Goal: Check status: Check status

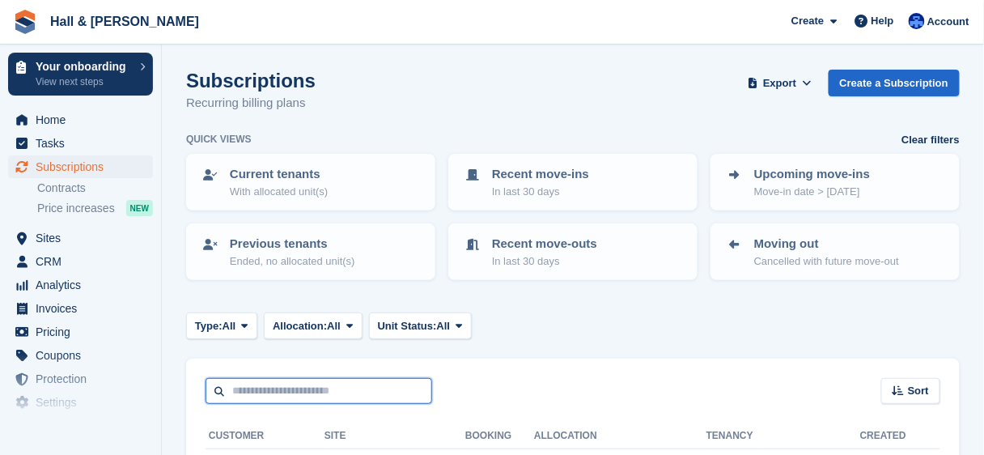
click at [261, 393] on input "text" at bounding box center [319, 391] width 227 height 27
paste input "**********"
type input "**********"
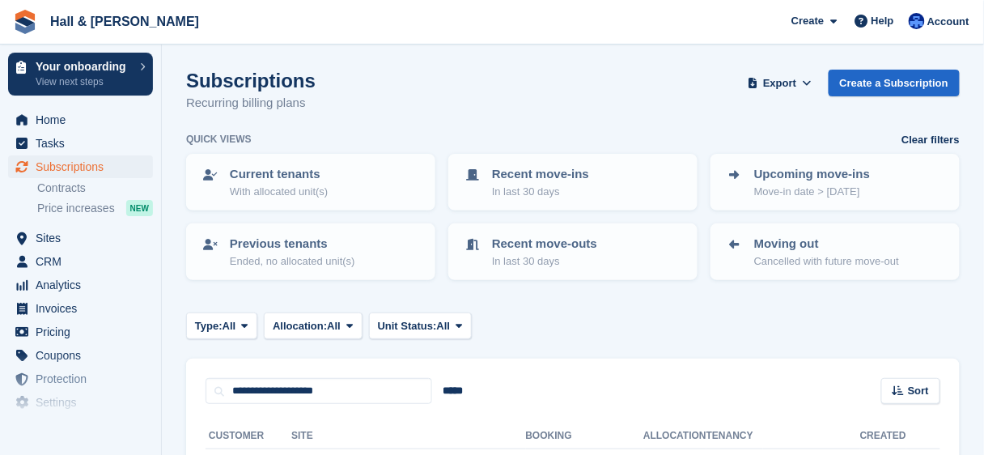
scroll to position [125, 0]
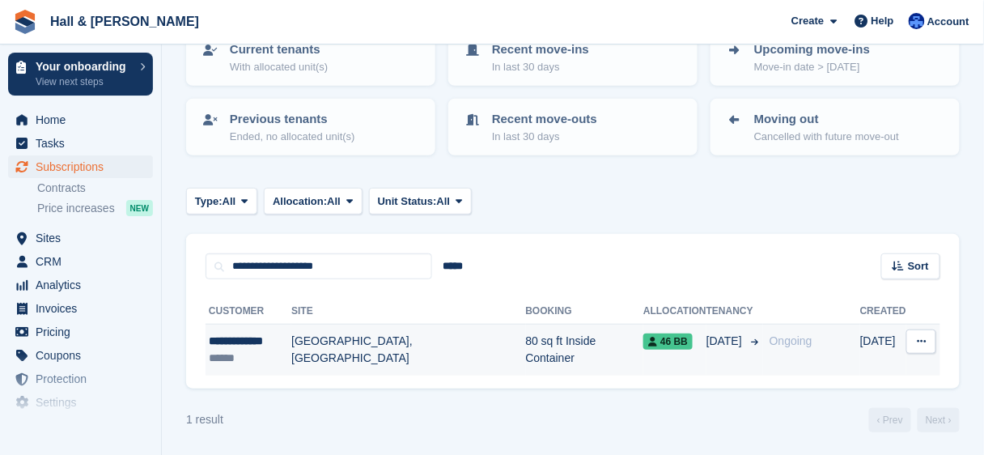
click at [315, 341] on td "[GEOGRAPHIC_DATA], [GEOGRAPHIC_DATA]" at bounding box center [408, 350] width 234 height 51
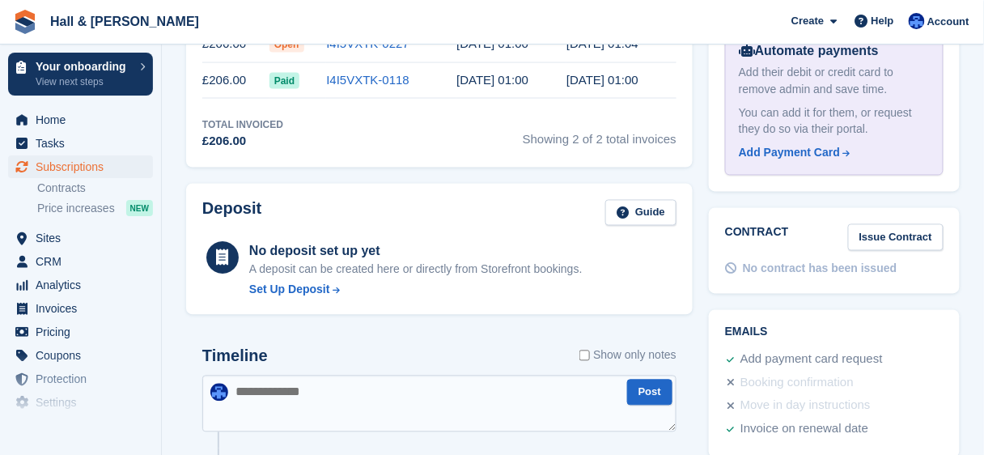
scroll to position [518, 0]
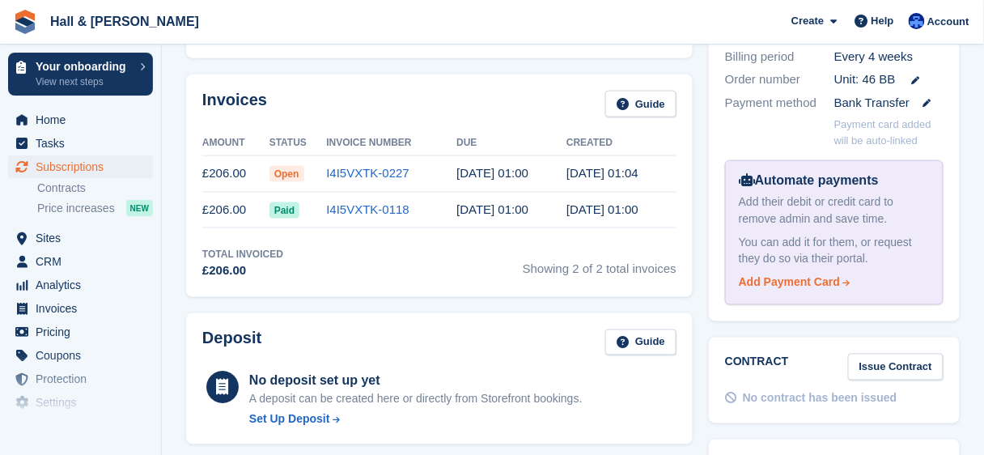
click at [812, 274] on div "Add Payment Card" at bounding box center [789, 282] width 101 height 17
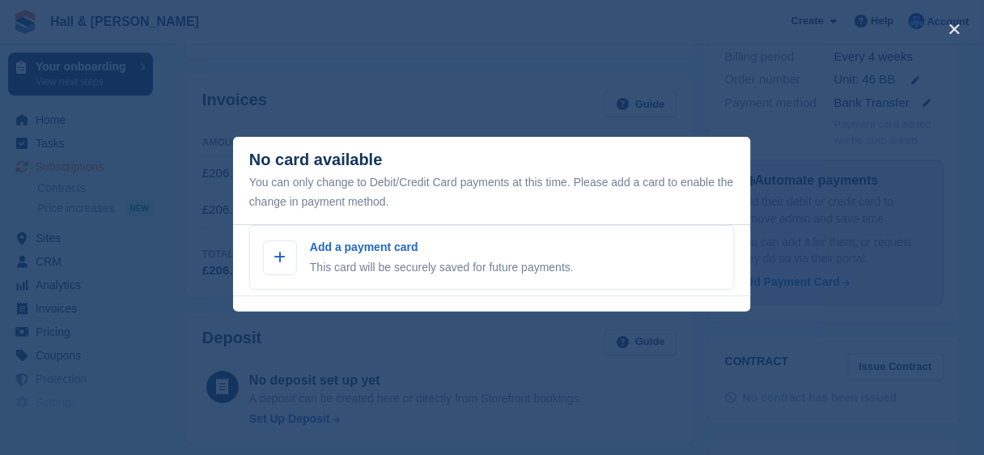
click at [922, 193] on div "close" at bounding box center [492, 227] width 984 height 455
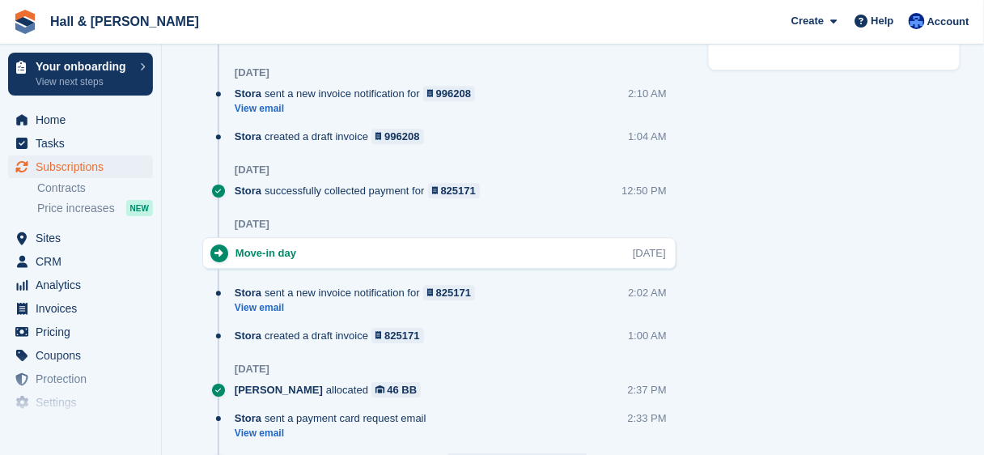
scroll to position [1101, 0]
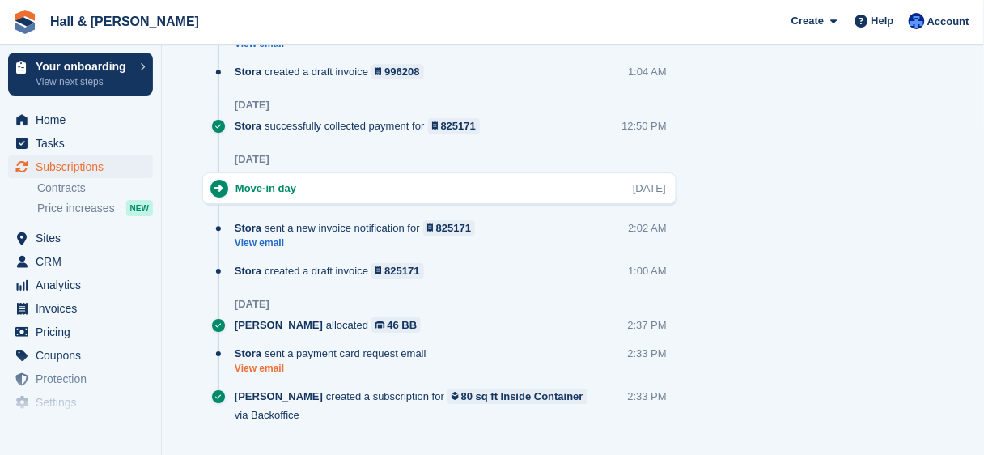
click at [253, 366] on link "View email" at bounding box center [335, 369] width 200 height 14
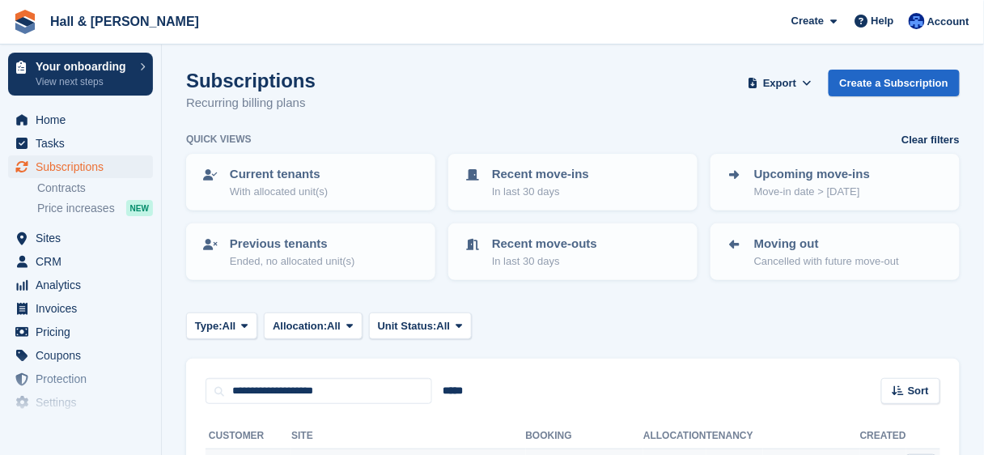
scroll to position [125, 0]
